Goal: Task Accomplishment & Management: Manage account settings

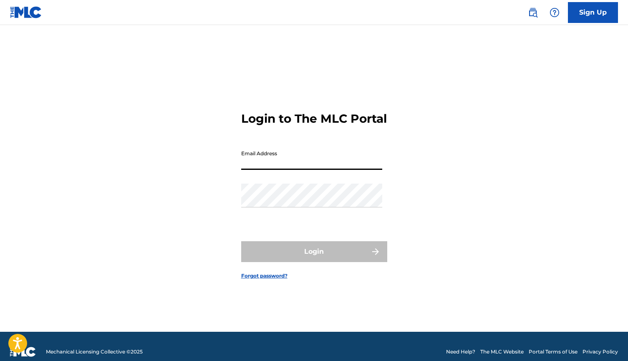
type input "[EMAIL_ADDRESS][DOMAIN_NAME]"
click at [314, 259] on button "Login" at bounding box center [314, 251] width 146 height 21
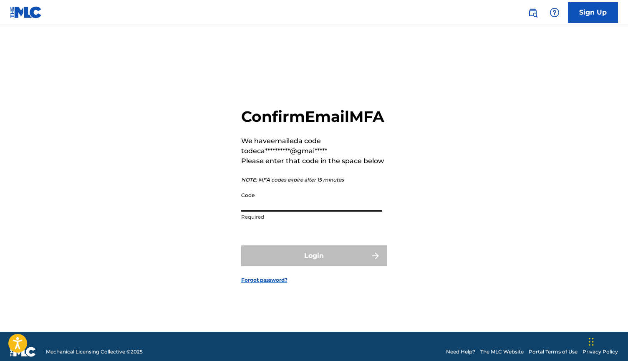
click at [278, 205] on input "Code" at bounding box center [311, 200] width 141 height 24
paste input "917086"
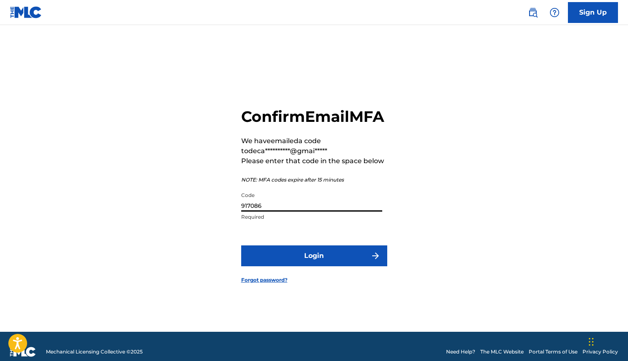
type input "917086"
click at [327, 266] on button "Login" at bounding box center [314, 255] width 146 height 21
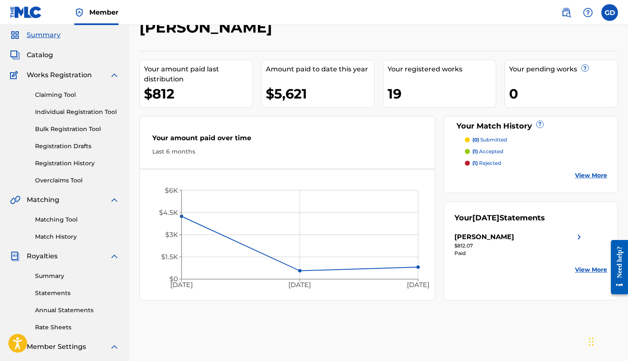
scroll to position [30, 0]
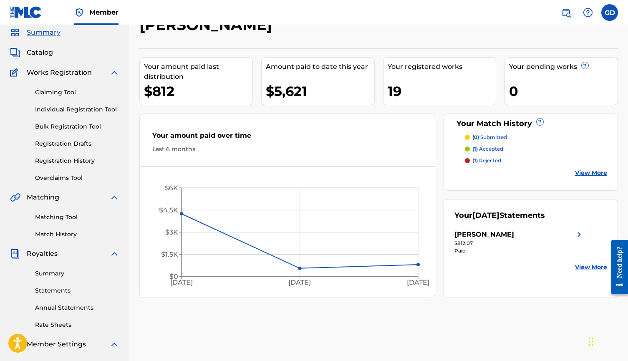
click at [72, 73] on span "Works Registration" at bounding box center [59, 73] width 65 height 10
click at [114, 74] on img at bounding box center [114, 73] width 10 height 10
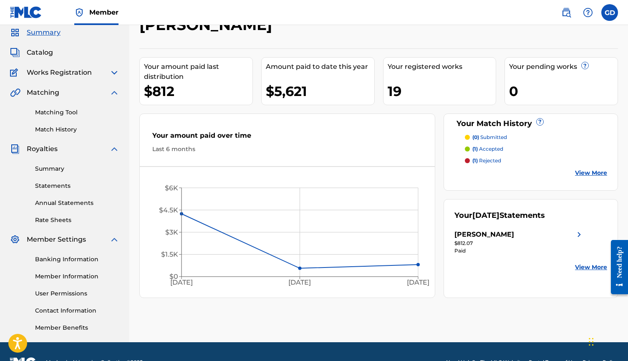
click at [114, 74] on img at bounding box center [114, 73] width 10 height 10
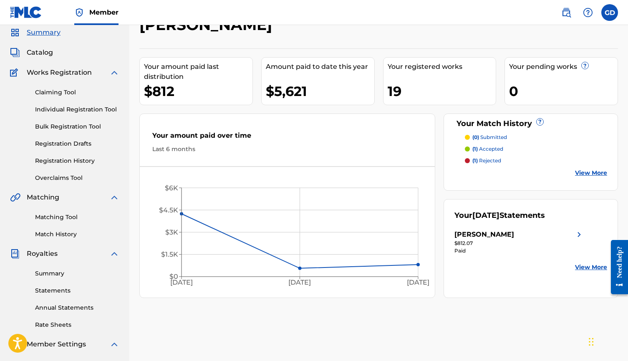
click at [42, 59] on div "Summary Catalog Works Registration Claiming Tool Individual Registration Tool B…" at bounding box center [64, 233] width 129 height 430
click at [41, 54] on span "Catalog" at bounding box center [40, 53] width 26 height 10
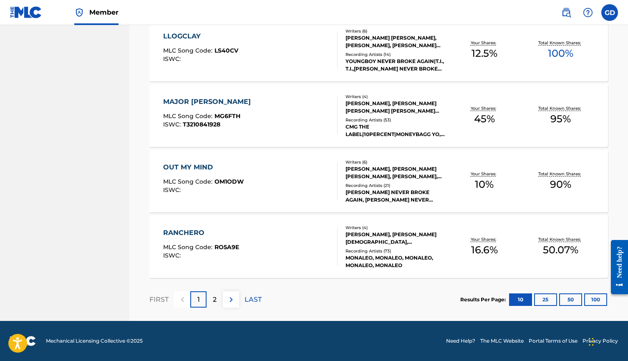
scroll to position [615, 0]
click at [216, 293] on div "2" at bounding box center [215, 299] width 16 height 16
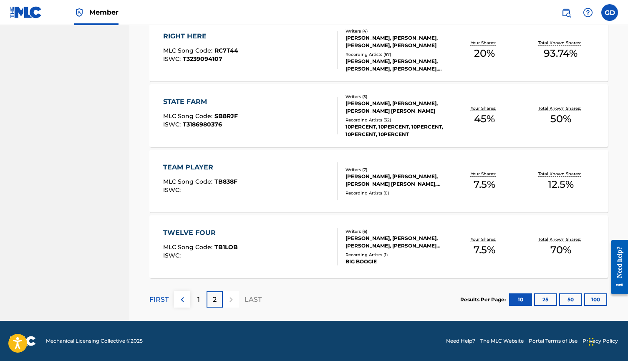
click at [204, 301] on div "1" at bounding box center [198, 299] width 16 height 16
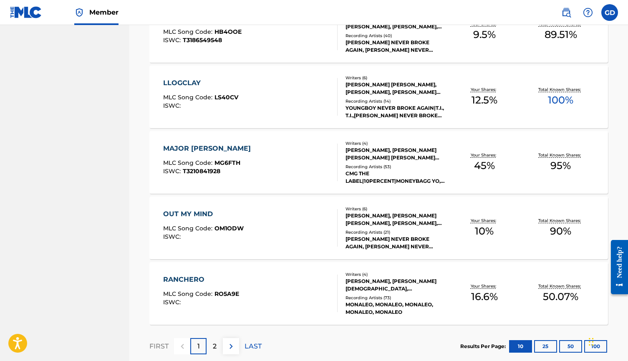
scroll to position [580, 0]
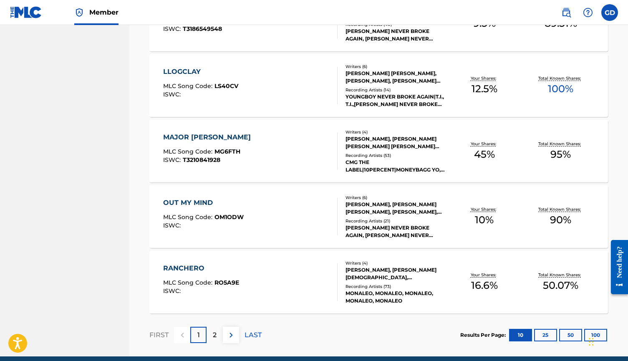
click at [220, 336] on div "2" at bounding box center [215, 335] width 16 height 16
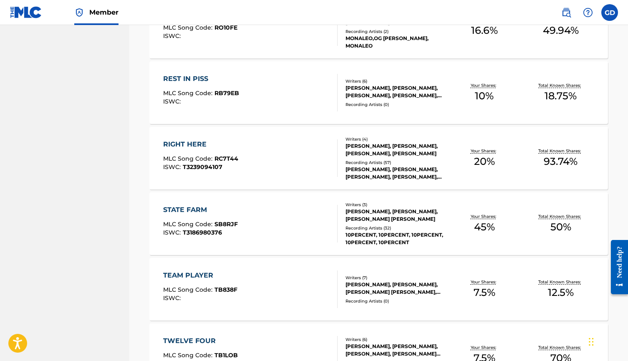
scroll to position [458, 0]
